Goal: Find contact information: Find contact information

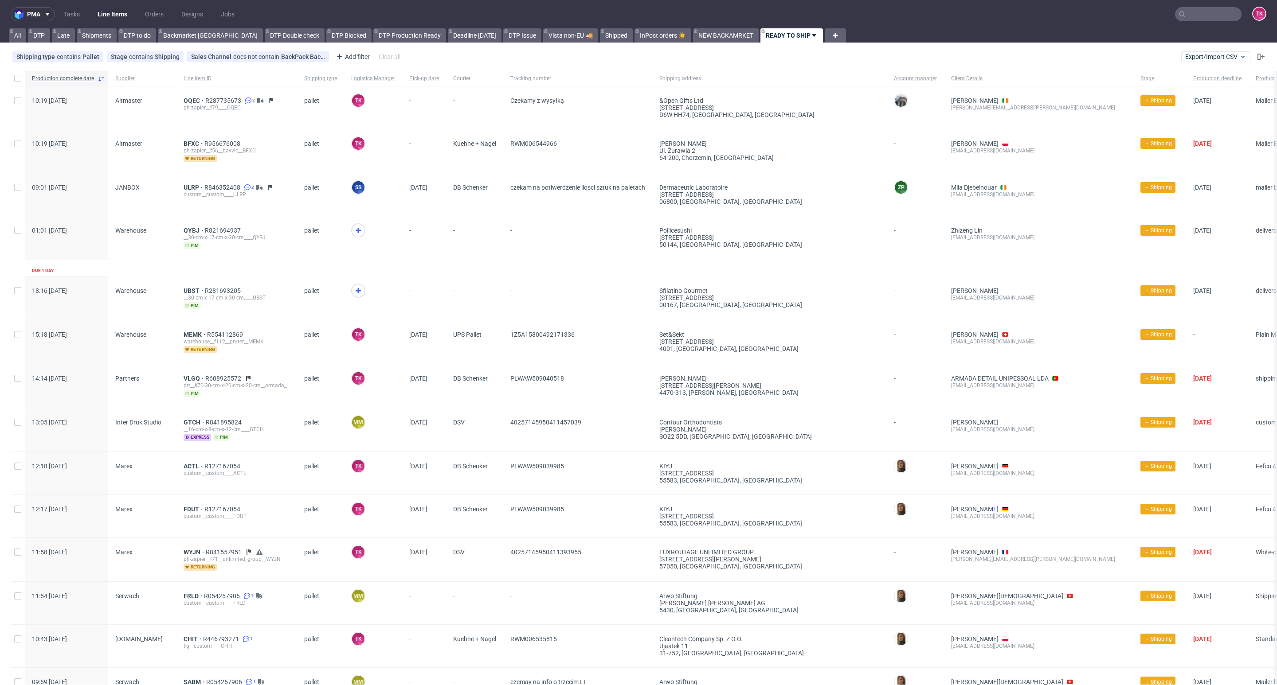
click at [109, 8] on link "Line Items" at bounding box center [112, 14] width 40 height 14
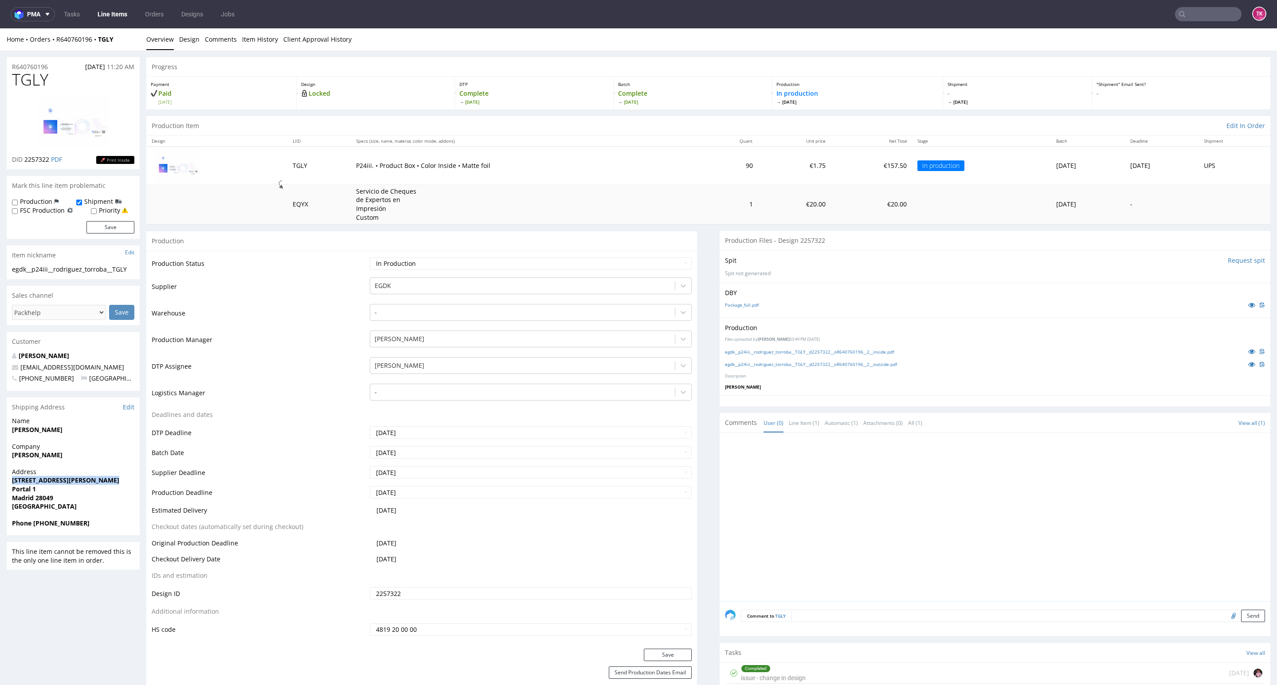
drag, startPoint x: 2, startPoint y: 483, endPoint x: 11, endPoint y: 488, distance: 10.7
drag, startPoint x: 8, startPoint y: 451, endPoint x: 100, endPoint y: 453, distance: 91.8
click at [94, 451] on div "Company [PERSON_NAME]" at bounding box center [73, 454] width 133 height 25
click at [104, 455] on span "[PERSON_NAME]" at bounding box center [73, 455] width 122 height 9
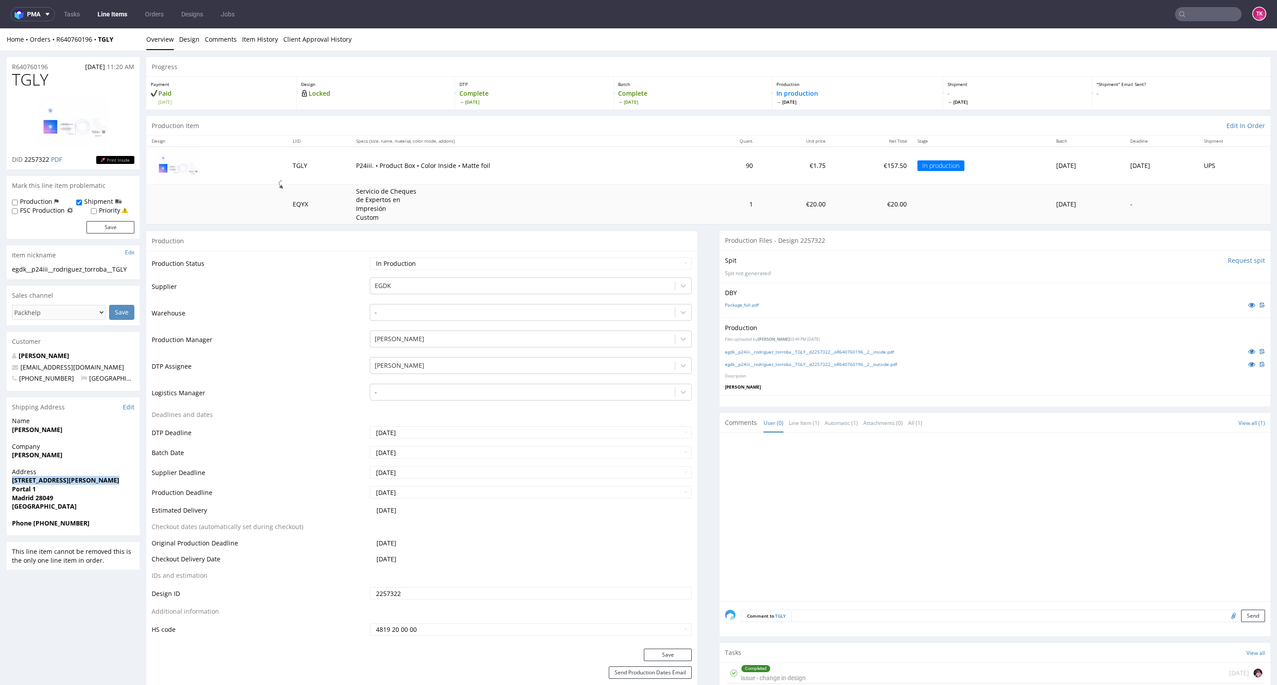
click at [104, 458] on span "[PERSON_NAME]" at bounding box center [73, 455] width 122 height 9
drag, startPoint x: 100, startPoint y: 459, endPoint x: 0, endPoint y: 457, distance: 100.2
copy strong "[PERSON_NAME]"
copy p "[STREET_ADDRESS][PERSON_NAME]"
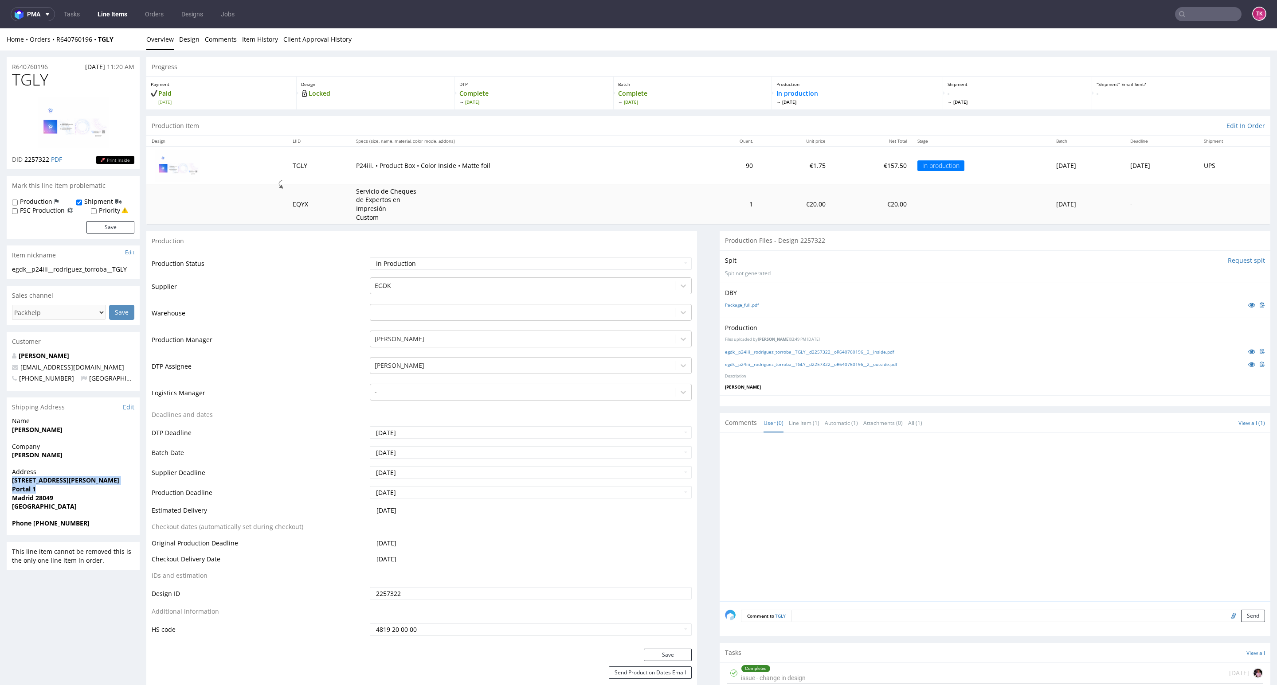
drag, startPoint x: 23, startPoint y: 491, endPoint x: 80, endPoint y: 491, distance: 57.2
click at [48, 496] on strong "Madrid 28049" at bounding box center [32, 498] width 41 height 8
click at [48, 497] on strong "Madrid 28049" at bounding box center [32, 498] width 41 height 8
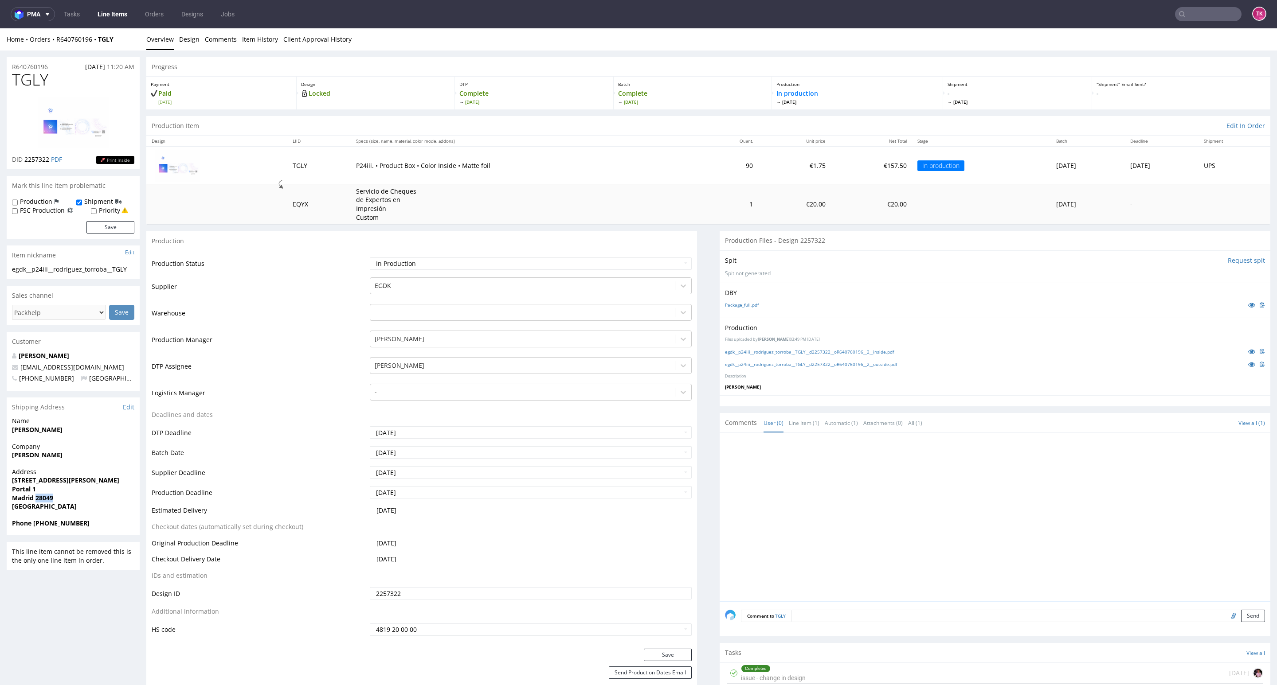
copy strong "28049"
drag, startPoint x: 102, startPoint y: 362, endPoint x: 7, endPoint y: 380, distance: 96.2
copy span "[EMAIL_ADDRESS][DOMAIN_NAME]"
click at [104, 363] on div "[PERSON_NAME] [EMAIL_ADDRESS][DOMAIN_NAME] [PHONE_NUMBER] [GEOGRAPHIC_DATA]" at bounding box center [73, 371] width 133 height 39
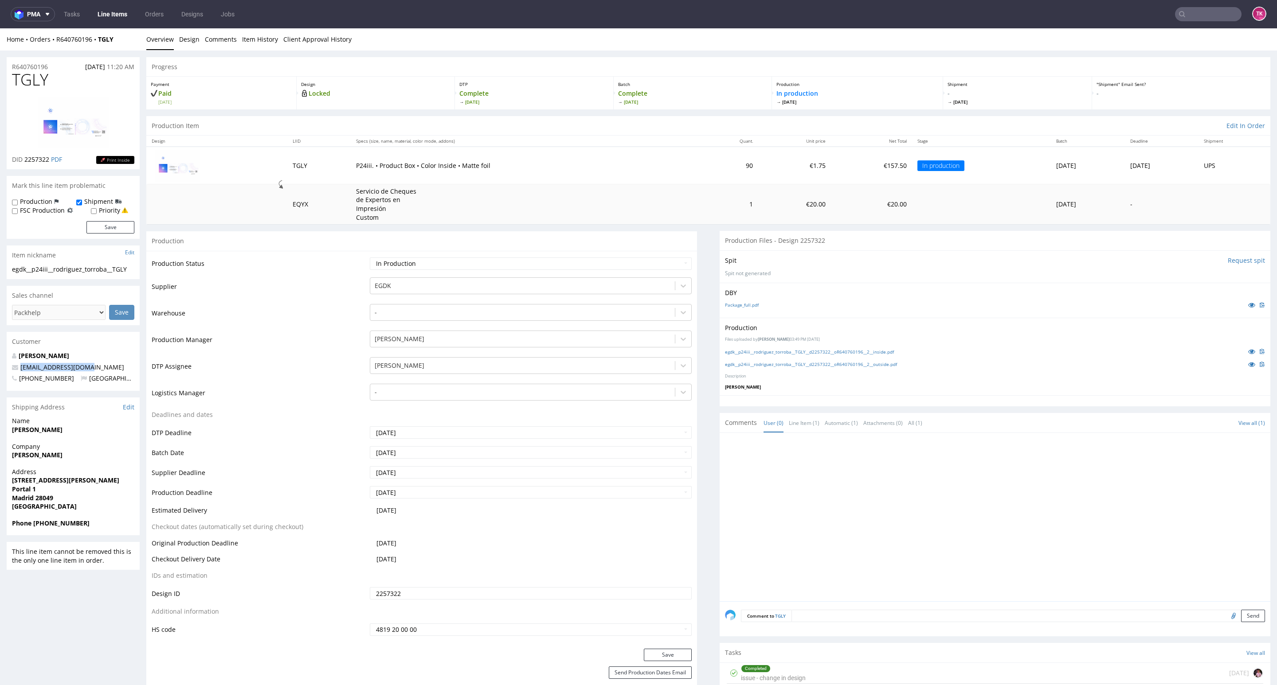
copy span "[EMAIL_ADDRESS][DOMAIN_NAME]"
drag, startPoint x: 13, startPoint y: 370, endPoint x: 100, endPoint y: 367, distance: 86.5
click at [100, 367] on p "[EMAIL_ADDRESS][DOMAIN_NAME]" at bounding box center [73, 367] width 122 height 9
copy strong "[PHONE_NUMBER]"
drag, startPoint x: 78, startPoint y: 530, endPoint x: 35, endPoint y: 522, distance: 43.7
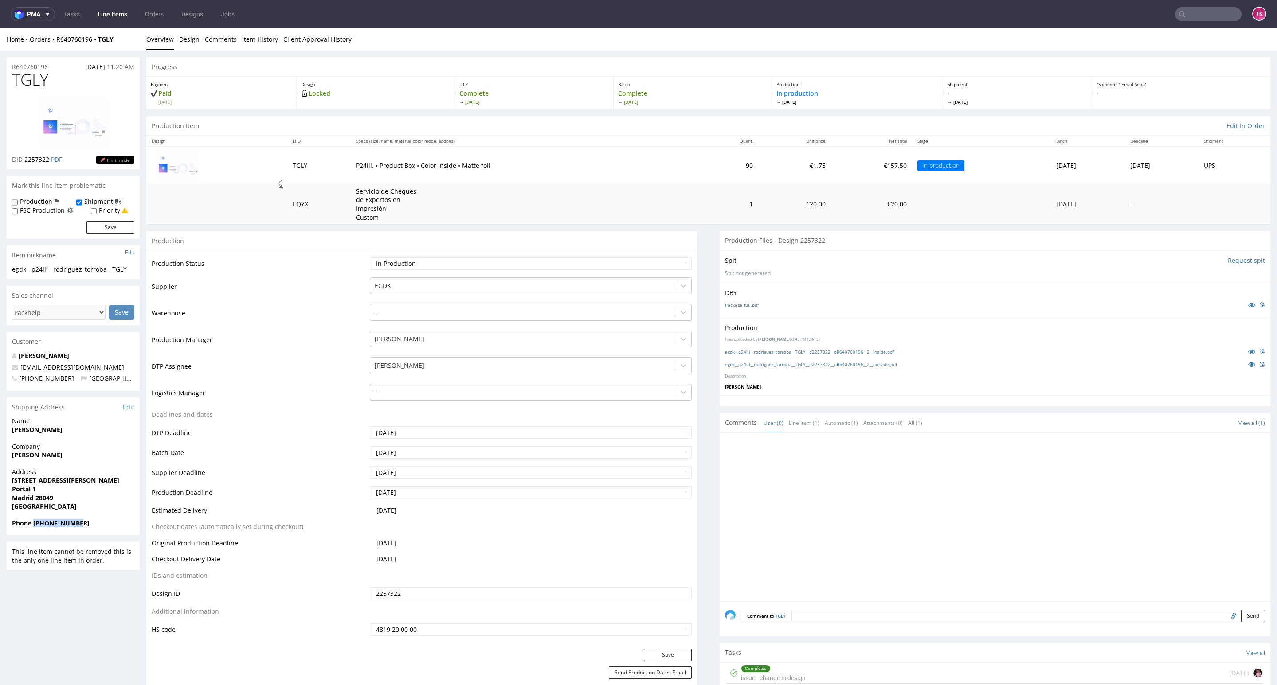
click at [35, 522] on div "Phone [PHONE_NUMBER]" at bounding box center [73, 527] width 133 height 17
drag, startPoint x: 108, startPoint y: 48, endPoint x: 119, endPoint y: 43, distance: 12.5
click at [108, 48] on div "Home Orders R640760196 TGLY Overview Design Comments Item History Client Approv…" at bounding box center [638, 39] width 1277 height 22
copy div "R640760196 TGLY"
drag, startPoint x: 87, startPoint y: 38, endPoint x: 59, endPoint y: 51, distance: 31.3
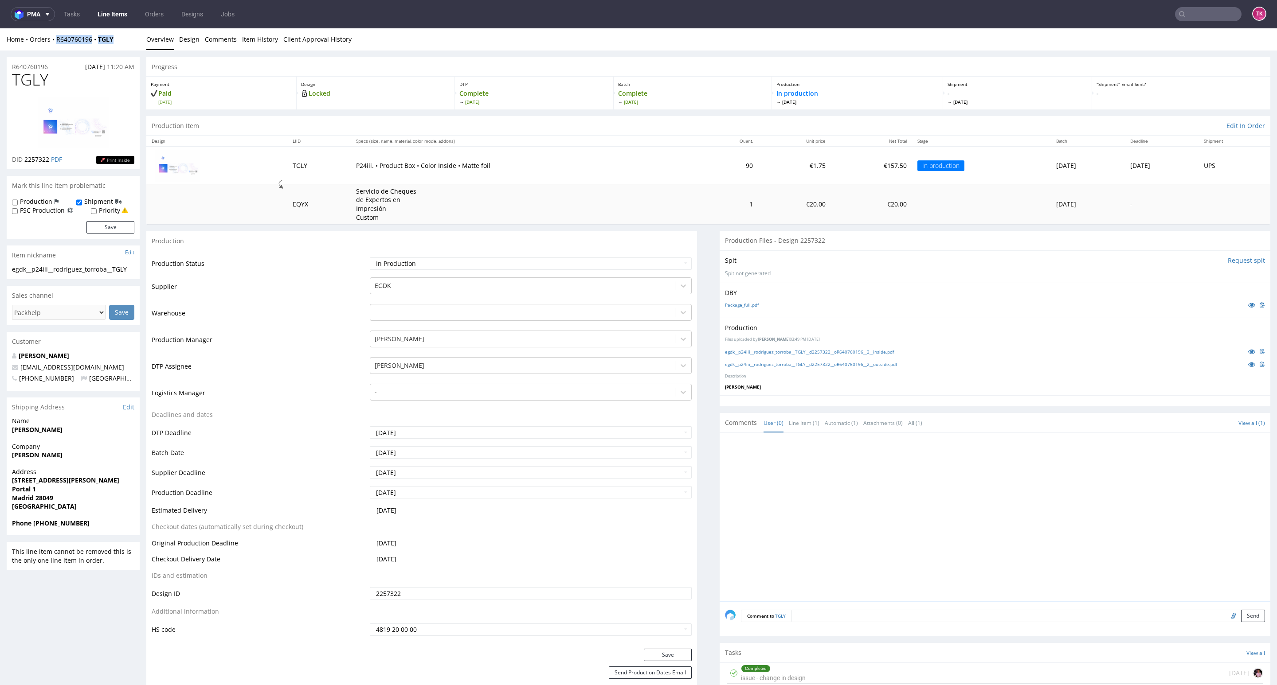
click at [55, 44] on div "Home Orders R640760196 TGLY Overview Design Comments Item History Client Approv…" at bounding box center [638, 39] width 1277 height 22
drag, startPoint x: 124, startPoint y: 44, endPoint x: 56, endPoint y: 44, distance: 67.8
click at [56, 44] on div "Home Orders R640760196 TGLY Overview Design Comments Item History Client Approv…" at bounding box center [638, 39] width 1277 height 22
copy div "R640760196 TGLY"
